Goal: Navigation & Orientation: Find specific page/section

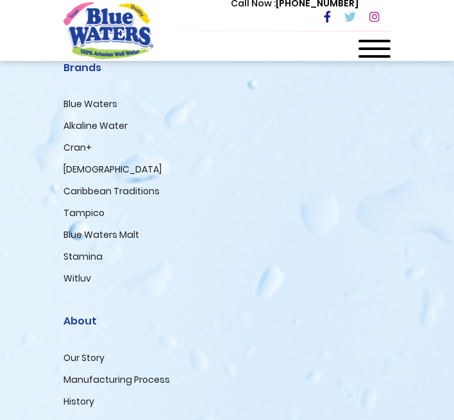
scroll to position [2646, 0]
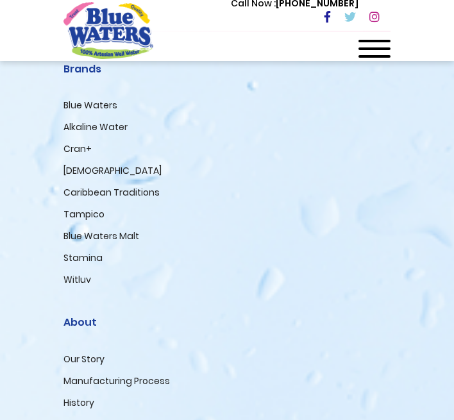
click at [377, 53] on div at bounding box center [374, 53] width 32 height 26
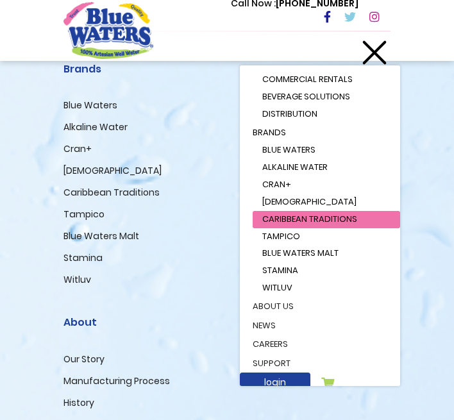
scroll to position [78, 0]
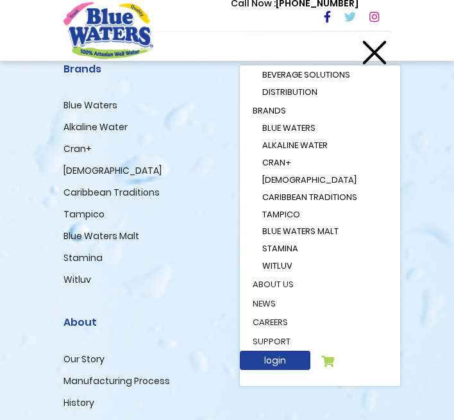
click at [419, 146] on div "(868) 640-8824 Call us now Follow us for latest updates Brands Blue Waters Alka…" at bounding box center [227, 297] width 454 height 1206
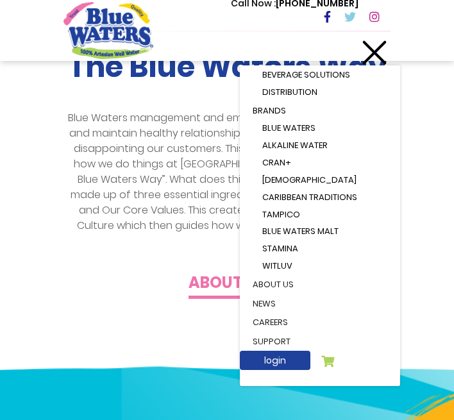
scroll to position [0, 0]
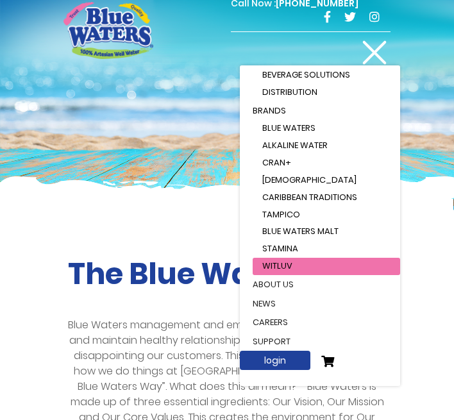
click at [290, 264] on span "WitLuv" at bounding box center [277, 266] width 30 height 12
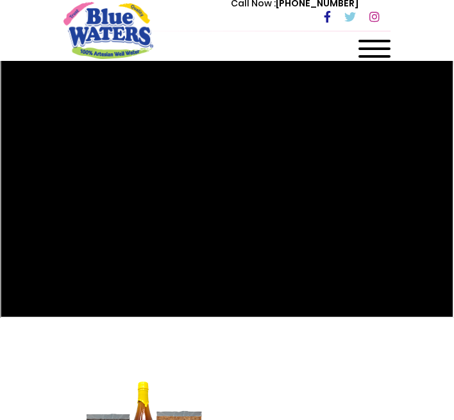
scroll to position [1, 0]
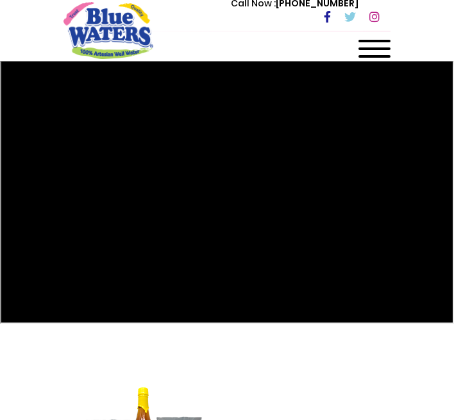
click at [374, 56] on span at bounding box center [374, 56] width 32 height 3
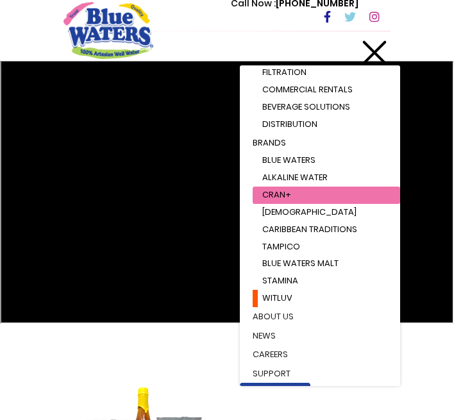
scroll to position [78, 0]
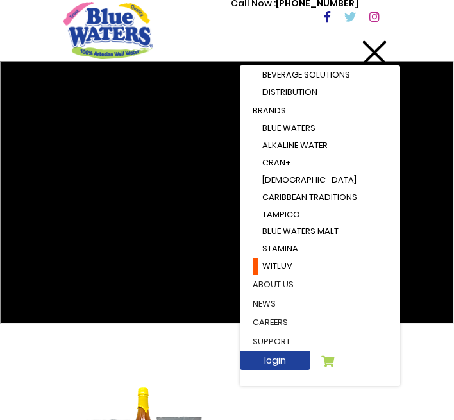
click at [376, 38] on div "Call Now : (868) 640-8824" at bounding box center [281, 18] width 218 height 44
click at [376, 47] on div at bounding box center [374, 53] width 32 height 26
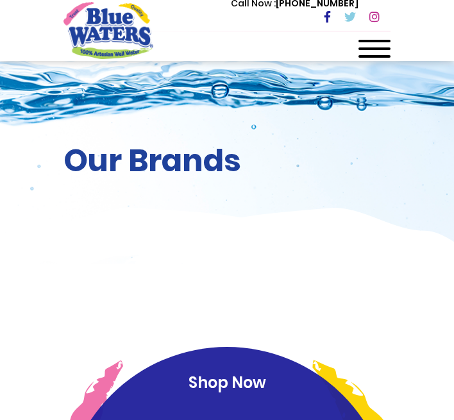
click at [364, 56] on span at bounding box center [374, 56] width 32 height 3
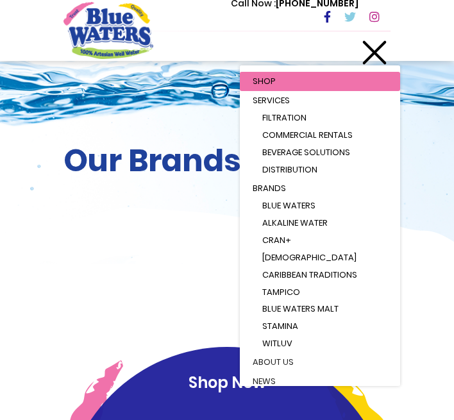
click at [374, 53] on span at bounding box center [374, 52] width 24 height 24
